Goal: Task Accomplishment & Management: Use online tool/utility

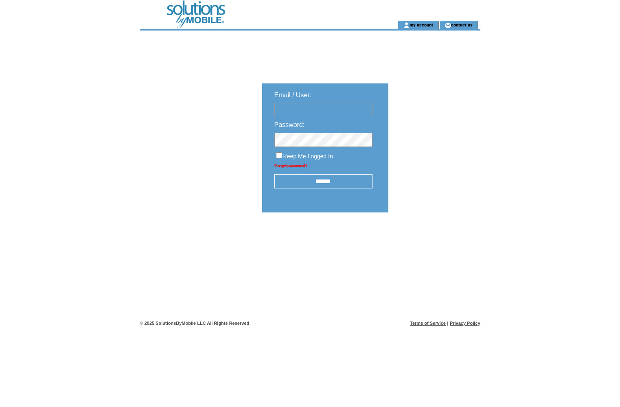
type input "******"
click at [316, 180] on input "******" at bounding box center [324, 181] width 98 height 14
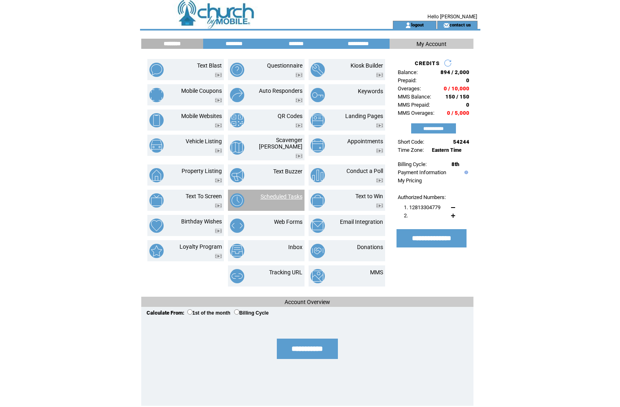
click at [288, 194] on link "Scheduled Tasks" at bounding box center [282, 196] width 42 height 7
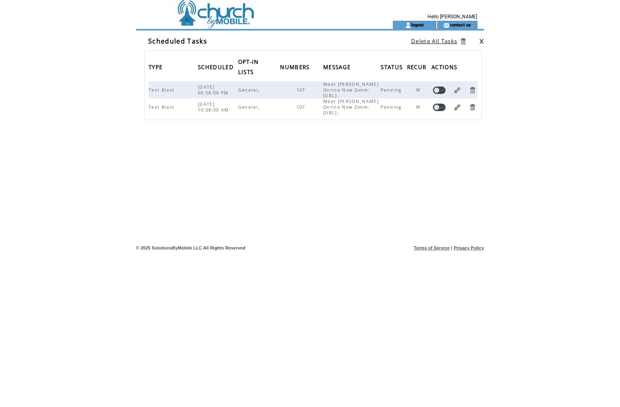
click at [225, 13] on td at bounding box center [252, 10] width 224 height 21
